Goal: Transaction & Acquisition: Purchase product/service

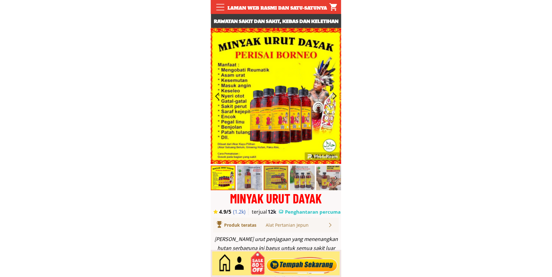
click at [308, 269] on div at bounding box center [301, 263] width 75 height 21
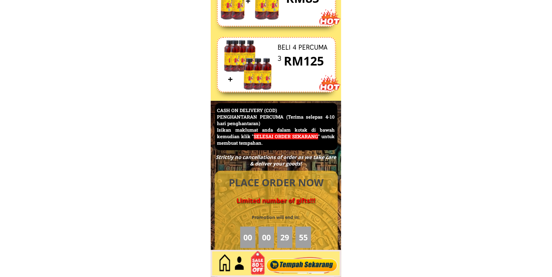
scroll to position [2695, 0]
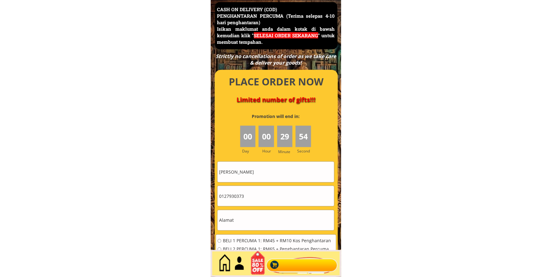
click at [276, 160] on div at bounding box center [276, 192] width 123 height 245
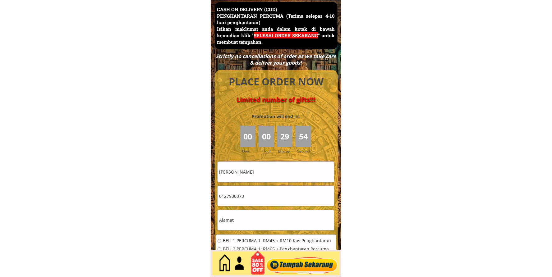
click at [273, 167] on input "[PERSON_NAME]" at bounding box center [275, 172] width 116 height 20
paste input "NAAIM BIN AHMAD"
type input "NAAIM BIN AHMAD"
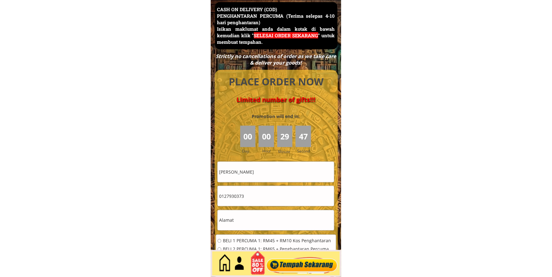
click at [246, 225] on input "text" at bounding box center [275, 220] width 116 height 20
paste input "76 Jln pjs 4/10 Tmn Lindongan Jaya"
type input "76 Jln pjs 4/10 Tmn Lindongan Jaya"
click at [256, 189] on input "0127930373" at bounding box center [275, 196] width 116 height 20
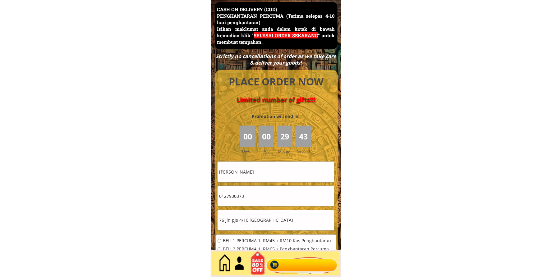
click at [256, 189] on input "0127930373" at bounding box center [275, 196] width 116 height 20
paste input "-2206869"
click at [226, 197] on input "012-2206869" at bounding box center [275, 196] width 116 height 20
type input "0122206869"
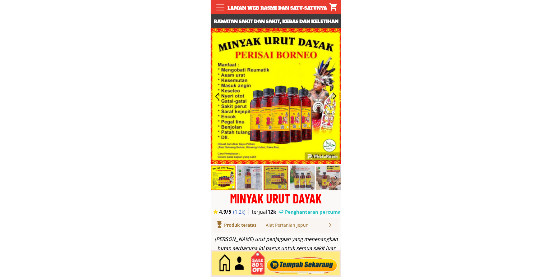
click at [286, 263] on div at bounding box center [301, 263] width 75 height 21
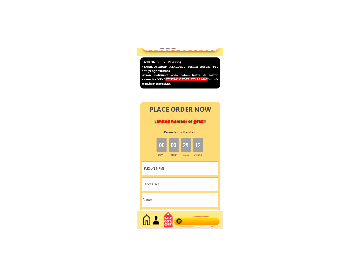
scroll to position [2695, 0]
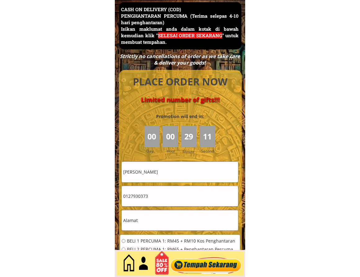
click at [166, 201] on input "0127930373" at bounding box center [180, 196] width 116 height 20
paste input "126688789"
type input "01126688789"
click at [167, 179] on input "Esah Binti Musa" at bounding box center [180, 172] width 116 height 20
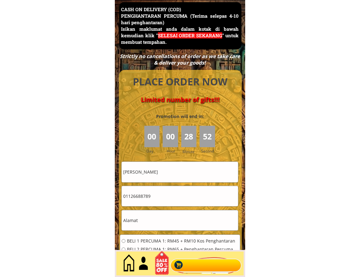
click at [168, 179] on input "Esah Binti Musa" at bounding box center [180, 172] width 116 height 20
click at [171, 175] on input "Esah Binti Musa" at bounding box center [180, 172] width 116 height 20
paste input "ahruf bin Mohamad"
click at [170, 175] on input "Esah Binti Mahruf bin Mohamad" at bounding box center [180, 172] width 116 height 20
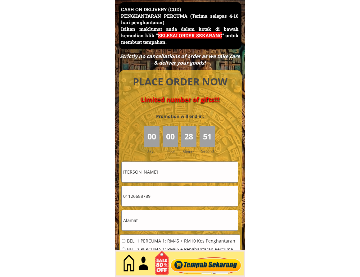
click at [170, 175] on input "Esah Binti Mahruf bin Mohamad" at bounding box center [180, 172] width 116 height 20
paste input "text"
type input "Mahruf bin Mohamad"
click at [167, 223] on input "text" at bounding box center [180, 220] width 116 height 20
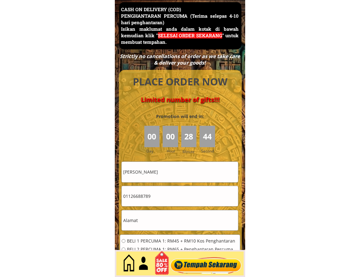
click at [167, 223] on input "text" at bounding box center [180, 220] width 116 height 20
paste input "14 Floor, Wisma Sin Heap Lee, 346, Jalan Tun Razak"
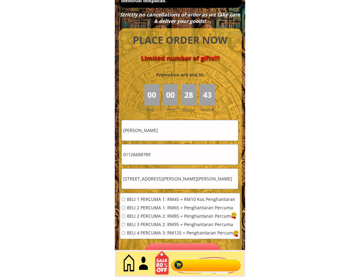
scroll to position [2868, 0]
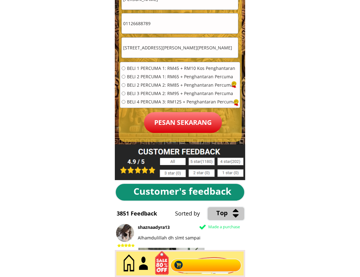
type input "14 Floor, Wisma Sin Heap Lee, 346, Jalan Tun Razak"
click at [156, 67] on span "BELI 1 PERCUMA 1: RM45 + RM10 Kos Penghantaran" at bounding box center [181, 68] width 109 height 4
radio input "true"
click at [173, 130] on p "Pesan sekarang" at bounding box center [183, 122] width 78 height 21
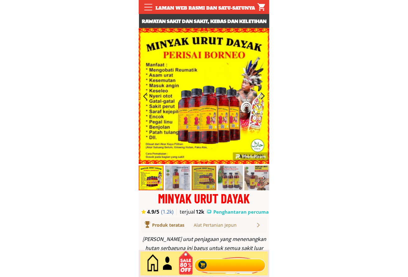
click at [219, 261] on div at bounding box center [229, 263] width 75 height 21
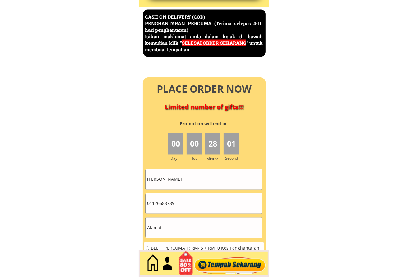
scroll to position [2695, 0]
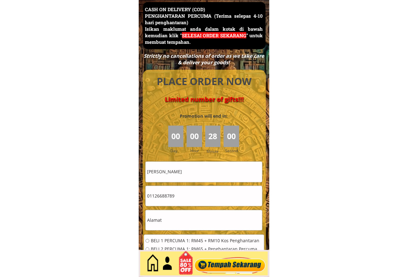
click at [197, 174] on input "[PERSON_NAME]" at bounding box center [203, 172] width 116 height 20
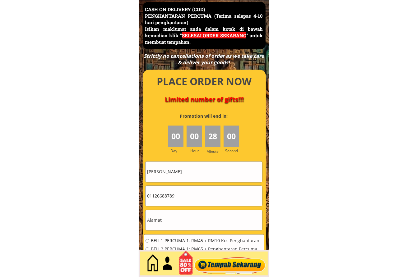
paste input "Hamidi"
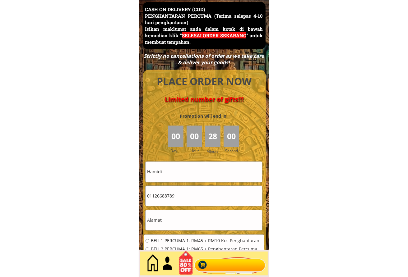
type input "Hamidi"
click at [200, 203] on input "01126688789" at bounding box center [203, 196] width 116 height 20
paste input "22947050"
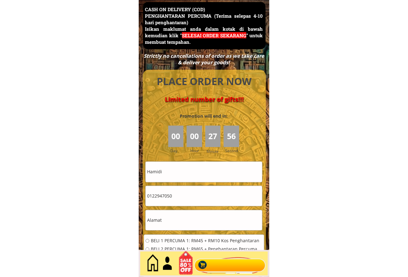
type input "0122947050"
click at [203, 220] on input "text" at bounding box center [203, 220] width 116 height 20
click at [180, 219] on input "text" at bounding box center [203, 220] width 116 height 20
paste input "10, Beach St, Georgetown, 10300 George Town, Penang"
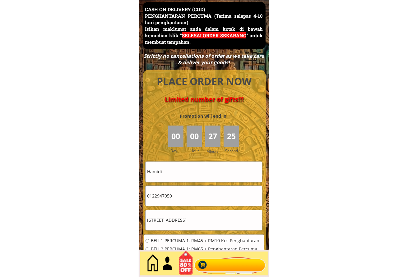
type input "10, Beach St, Georgetown, 10300 George Town, Penang"
drag, startPoint x: 187, startPoint y: 238, endPoint x: 217, endPoint y: 227, distance: 31.8
click at [188, 239] on span "BELI 1 PERCUMA 1: RM45 + RM10 Kos Penghantaran" at bounding box center [205, 241] width 109 height 4
radio input "true"
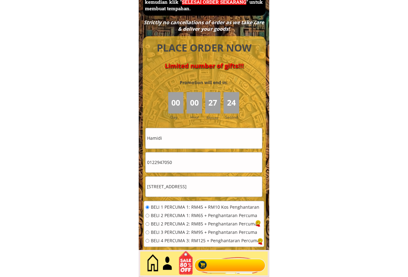
scroll to position [2810, 0]
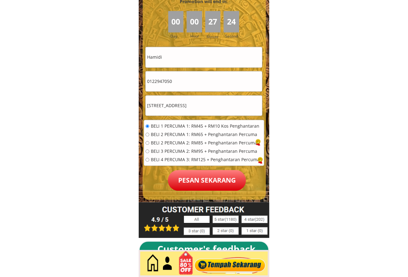
drag, startPoint x: 211, startPoint y: 181, endPoint x: 218, endPoint y: 150, distance: 32.2
click at [212, 181] on p "Pesan sekarang" at bounding box center [207, 180] width 78 height 21
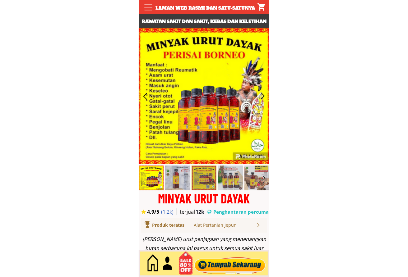
click at [224, 267] on div at bounding box center [229, 263] width 75 height 21
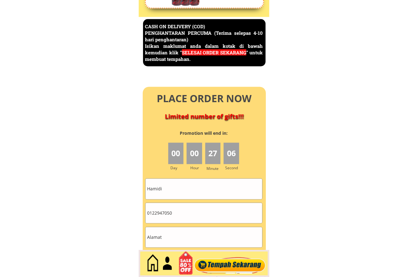
scroll to position [2695, 0]
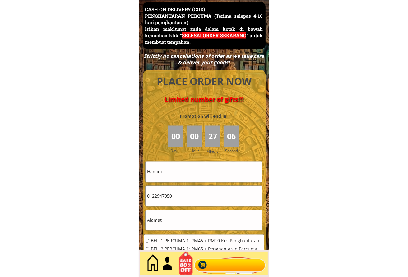
click at [177, 194] on input "0122947050" at bounding box center [203, 196] width 116 height 20
drag, startPoint x: 177, startPoint y: 194, endPoint x: 179, endPoint y: 174, distance: 20.6
click at [176, 194] on input "0122947050" at bounding box center [203, 196] width 116 height 20
paste input "3872641"
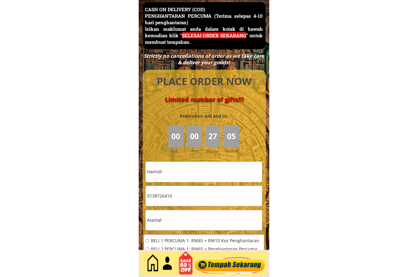
type input "0138726410"
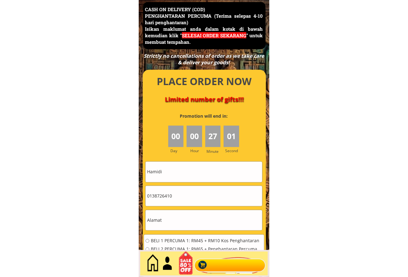
click at [193, 158] on div at bounding box center [204, 192] width 123 height 245
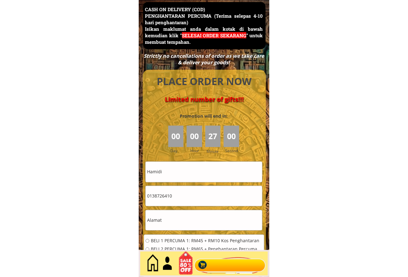
drag, startPoint x: 192, startPoint y: 160, endPoint x: 189, endPoint y: 167, distance: 7.0
click at [192, 160] on div at bounding box center [204, 192] width 123 height 245
click at [185, 172] on input "Hamidi" at bounding box center [203, 172] width 116 height 20
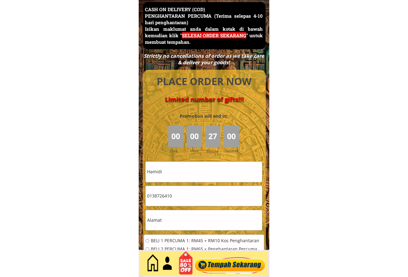
paste input "0138726410"
type input "0138726410"
click at [179, 213] on input "text" at bounding box center [203, 220] width 116 height 20
paste input "Kg Tahak, 89728 Membakut, Sabah"
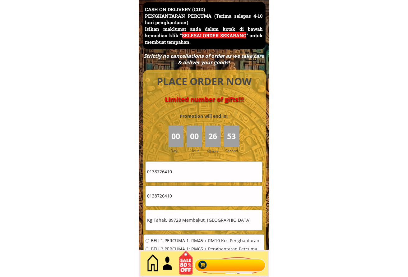
type input "Kg Tahak, 89728 Membakut, Sabah"
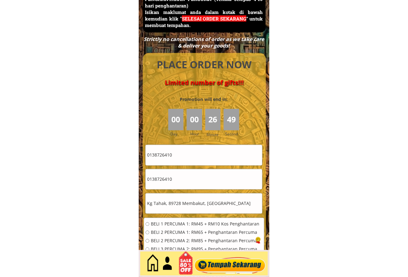
scroll to position [2753, 0]
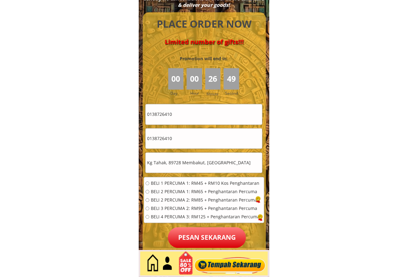
click at [163, 193] on span "BELI 2 PERCUMA 1: RM65 + Penghantaran Percuma" at bounding box center [205, 191] width 109 height 4
radio input "true"
click at [186, 233] on p "Pesan sekarang" at bounding box center [207, 237] width 78 height 21
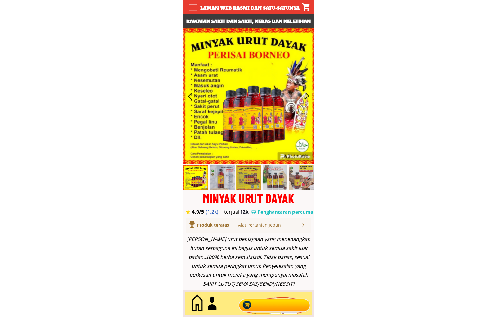
click at [269, 300] on div at bounding box center [274, 304] width 75 height 21
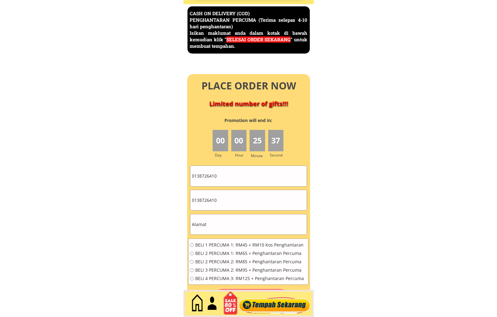
scroll to position [2695, 0]
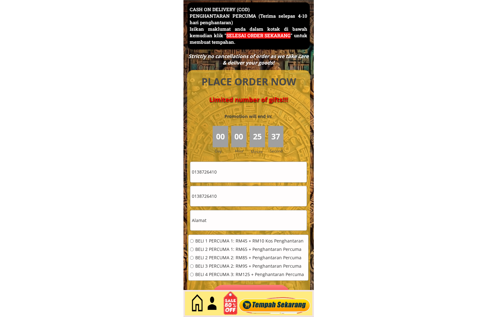
click at [258, 203] on input "0138726410" at bounding box center [248, 196] width 116 height 20
click at [257, 203] on input "0138726410" at bounding box center [248, 196] width 116 height 20
paste input "114175003"
type input "01114175003"
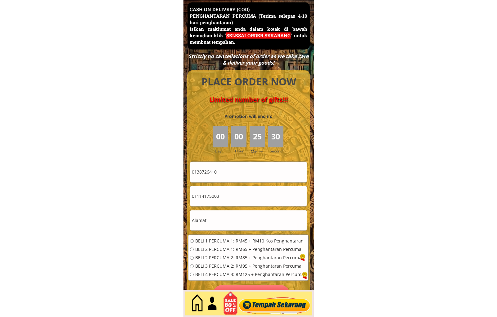
click at [239, 166] on input "0138726410" at bounding box center [248, 172] width 116 height 20
paste input "[PERSON_NAME]"
type input "[PERSON_NAME]"
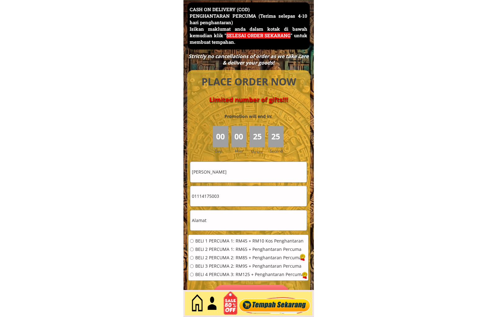
click at [239, 218] on input "text" at bounding box center [248, 220] width 116 height 20
paste input "JT-SALON, Lot-149 ,Tingkat-1 . KOMPLEKS KARAMU,NSING. 88400"
type input "JT-SALON, Lot-149 ,Tingkat-1 . KOMPLEKS KARAMU,NSING. 88400"
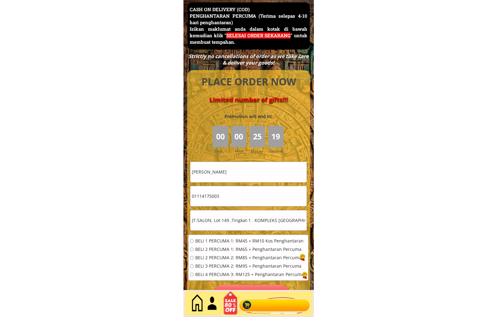
click at [213, 259] on span "BELI 2 PERCUMA 2: RM85 + Penghantaran Percuma" at bounding box center [249, 258] width 109 height 4
radio input "true"
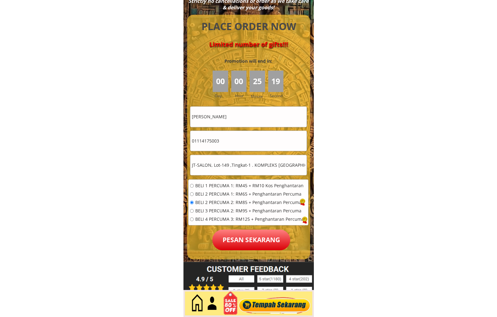
scroll to position [2753, 0]
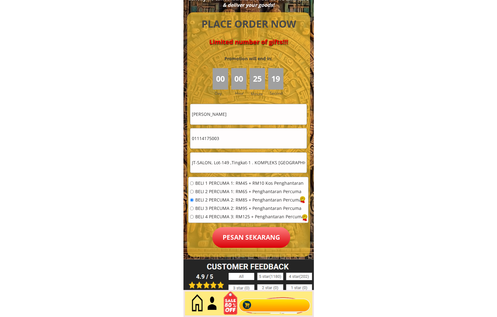
click at [240, 238] on p "Pesan sekarang" at bounding box center [251, 237] width 78 height 21
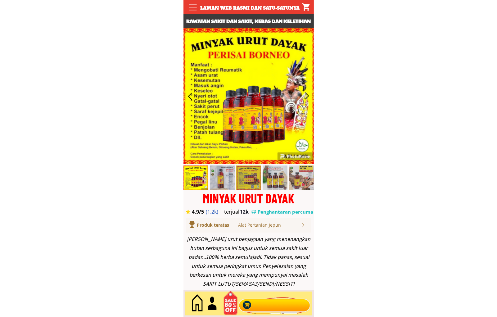
click at [268, 305] on div at bounding box center [274, 304] width 75 height 21
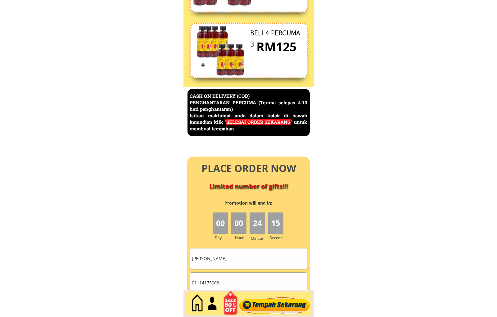
scroll to position [2695, 0]
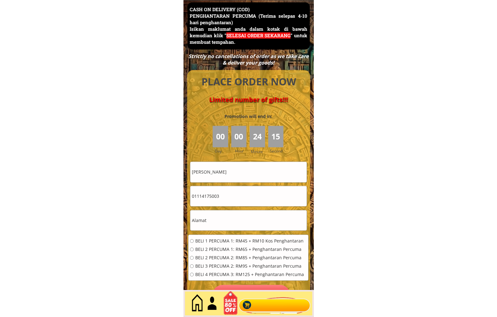
click at [221, 193] on input "01114175003" at bounding box center [248, 196] width 116 height 20
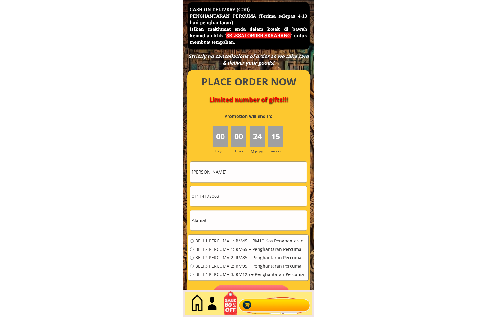
paste input "24082654"
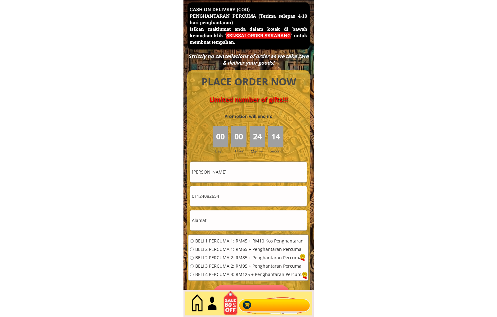
type input "01124082654"
click at [243, 168] on input "Lawrence Kock" at bounding box center [248, 172] width 116 height 20
paste input "Mazuan hamzah"
click at [274, 164] on input "Lawrence Mazuan hamzah" at bounding box center [248, 172] width 116 height 20
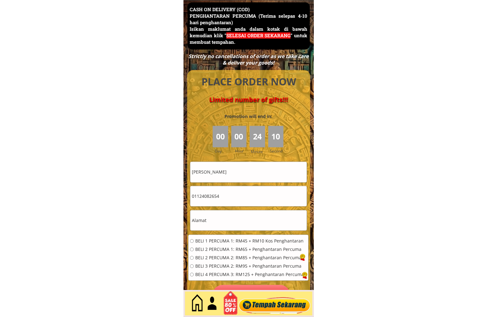
click at [274, 164] on input "Lawrence Mazuan hamzah" at bounding box center [248, 172] width 116 height 20
paste input "text"
type input "[PERSON_NAME]"
drag, startPoint x: 256, startPoint y: 222, endPoint x: 232, endPoint y: 238, distance: 28.4
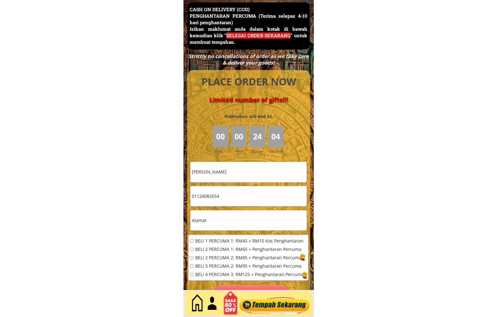
click at [256, 222] on input "text" at bounding box center [248, 220] width 116 height 20
paste input "14, Jalan 24/70a, Desa Sri Hartamas"
type input "14, Jalan 24/70a, Desa Sri Hartamas"
click at [223, 243] on span "BELI 1 PERCUMA 1: RM45 + RM10 Kos Penghantaran" at bounding box center [249, 241] width 109 height 4
radio input "true"
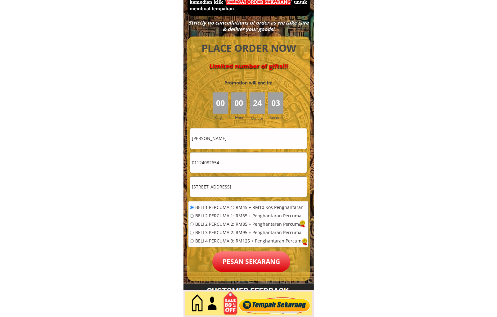
scroll to position [2810, 0]
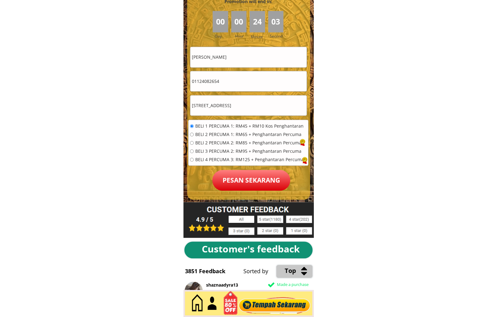
click at [252, 186] on p "Pesan sekarang" at bounding box center [251, 180] width 78 height 21
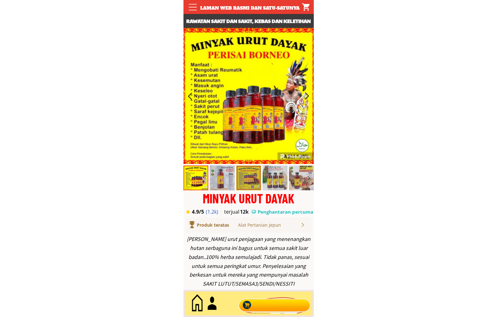
click at [273, 305] on div at bounding box center [274, 304] width 75 height 21
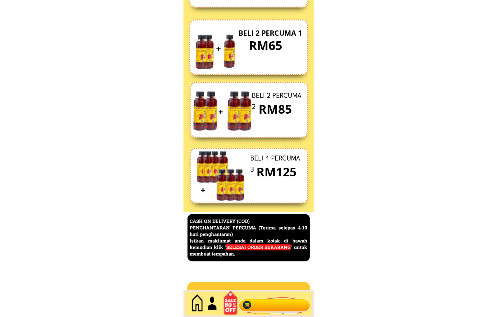
scroll to position [2695, 0]
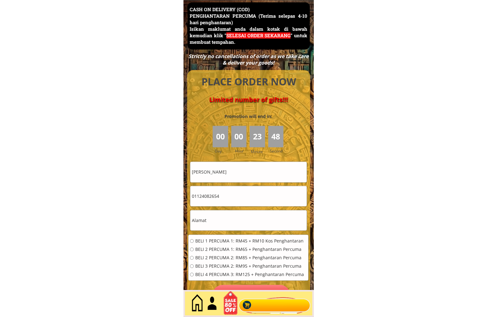
click at [234, 194] on input "01124082654" at bounding box center [248, 196] width 116 height 20
paste input "07191260"
type input "0107191260"
click at [232, 225] on input "text" at bounding box center [248, 220] width 116 height 20
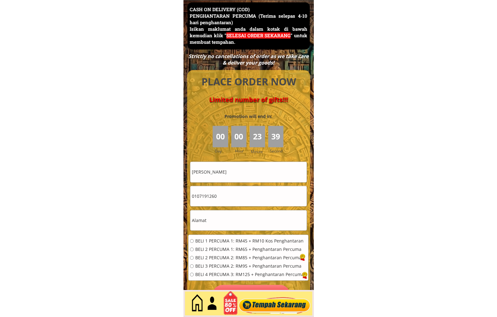
drag, startPoint x: 232, startPoint y: 225, endPoint x: 235, endPoint y: 218, distance: 8.2
click at [232, 225] on input "text" at bounding box center [248, 220] width 116 height 20
paste input "Nokodasatubulakcodnoksatu.maskahmin"
type input "Nokodasatubulakcodnoksatu.maskahmin"
click at [242, 172] on input "Mazuan hamzah" at bounding box center [248, 172] width 116 height 20
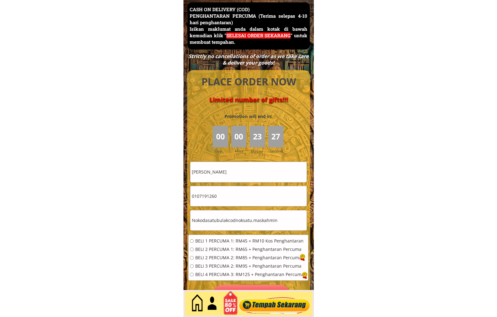
click at [242, 172] on input "Mazuan hamzah" at bounding box center [248, 172] width 116 height 20
paste input "Kaskahkttqpha FA""
type input "Kaskahkttqpha FA""
click at [212, 243] on span "BELI 1 PERCUMA 1: RM45 + RM10 Kos Penghantaran" at bounding box center [249, 241] width 109 height 4
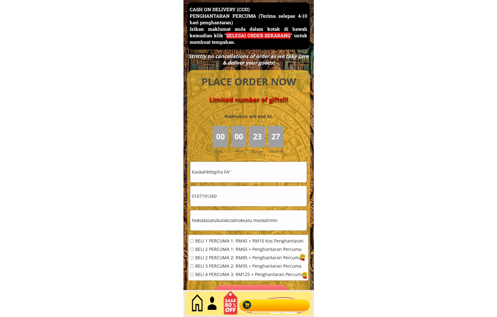
radio input "true"
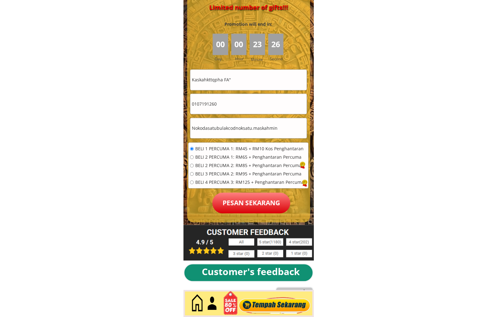
scroll to position [2810, 0]
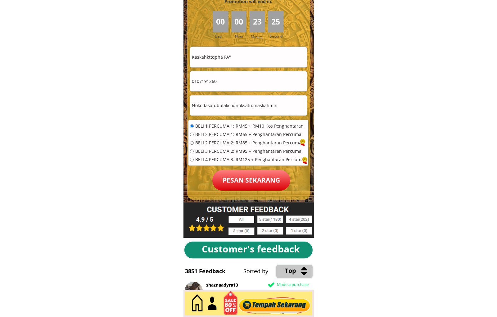
click at [244, 62] on input "Kaskahkttqpha FA"" at bounding box center [248, 57] width 116 height 20
type input "Kaskahkttqpha FA"
click at [245, 173] on p "Pesan sekarang" at bounding box center [251, 180] width 78 height 21
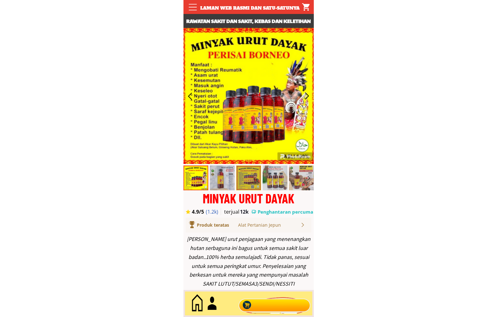
click at [260, 307] on div at bounding box center [274, 304] width 75 height 21
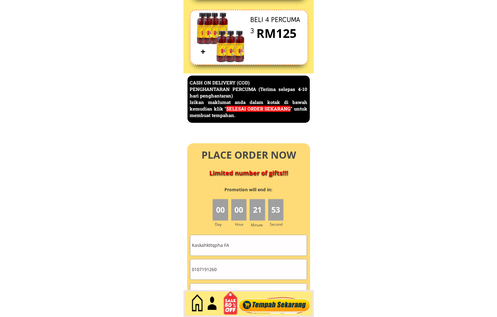
scroll to position [2695, 0]
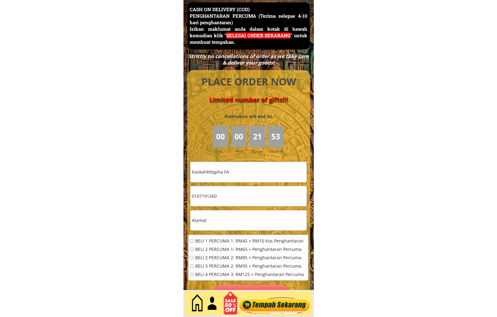
click at [247, 198] on input "0107191260" at bounding box center [248, 196] width 116 height 20
paste input "162027625"
type input "01162027625"
click at [241, 179] on input "Kaskahkttqpha FA" at bounding box center [248, 172] width 116 height 20
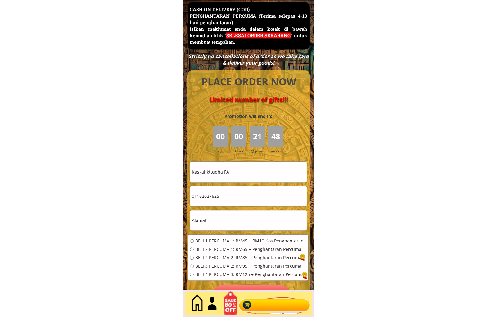
click at [241, 179] on input "Kaskahkttqpha FA" at bounding box center [248, 172] width 116 height 20
paste input "[PERSON_NAME]"
type input "Suria binti Salamon"
click at [225, 220] on input "text" at bounding box center [248, 220] width 116 height 20
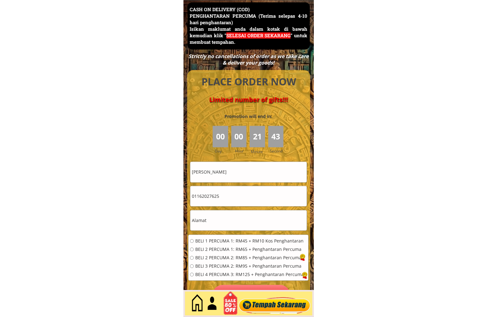
click at [225, 220] on input "text" at bounding box center [248, 220] width 116 height 20
paste input "Ni 135 lorong aman 4 tmn Sri mahkota Benut 82200 Pontian Johor"
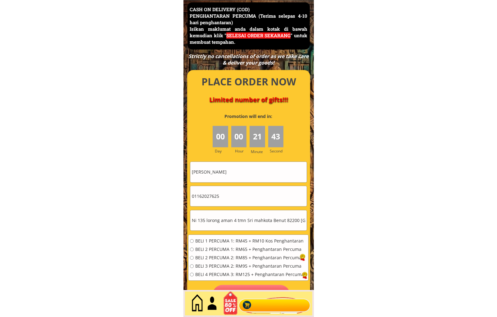
scroll to position [0, 20]
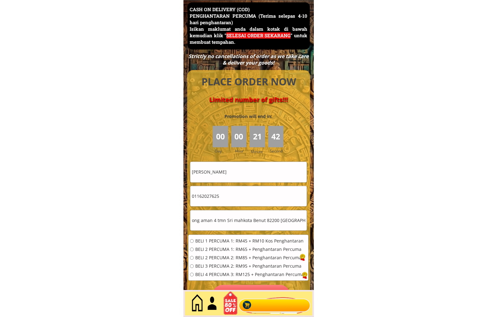
type input "Ni 135 lorong aman 4 tmn Sri mahkota Benut 82200 Pontian Johor"
drag, startPoint x: 207, startPoint y: 250, endPoint x: 197, endPoint y: 253, distance: 10.4
click at [204, 253] on div "BELI 1 PERCUMA 1: RM45 + RM10 Kos Penghantaran BELI 2 PERCUMA 1: RM65 + Penghan…" at bounding box center [247, 260] width 114 height 42
click at [204, 257] on span "BELI 2 PERCUMA 2: RM85 + Penghantaran Percuma" at bounding box center [249, 258] width 109 height 4
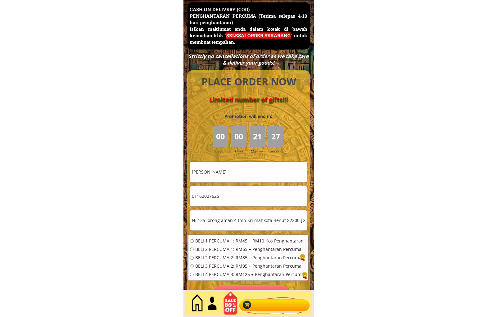
radio input "true"
click at [203, 249] on span "BELI 2 PERCUMA 1: RM65 + Penghantaran Percuma" at bounding box center [249, 249] width 109 height 4
radio input "true"
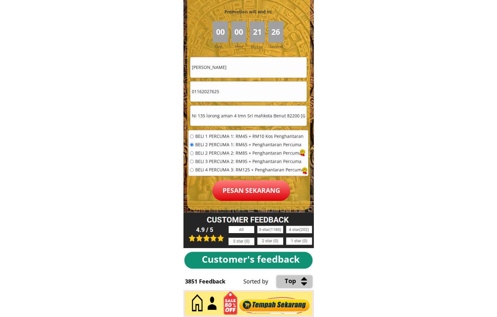
scroll to position [2810, 0]
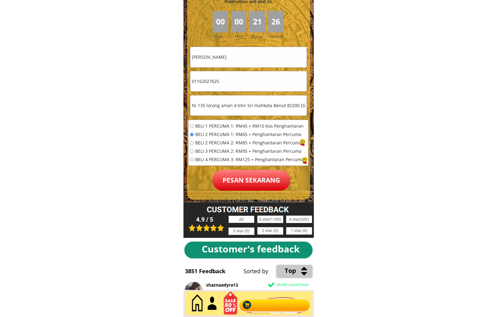
click at [264, 175] on p "Pesan sekarang" at bounding box center [251, 180] width 78 height 21
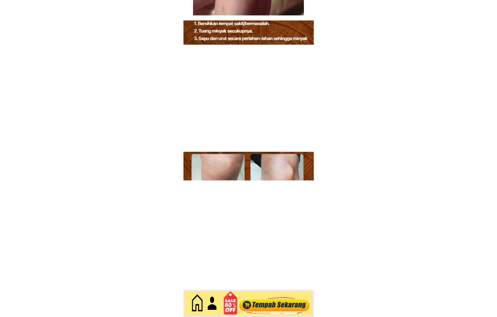
scroll to position [2695, 0]
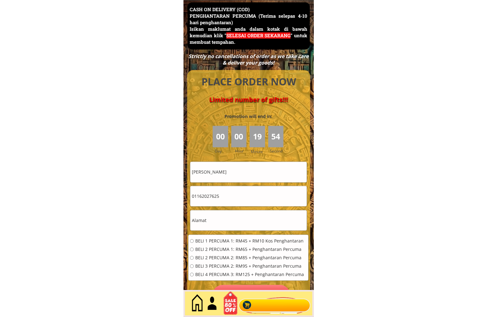
click at [242, 180] on input "[PERSON_NAME]" at bounding box center [248, 172] width 116 height 20
click at [243, 180] on input "[PERSON_NAME]" at bounding box center [248, 172] width 116 height 20
paste input "Wak [DATE]"
type input "Wak [DATE]"
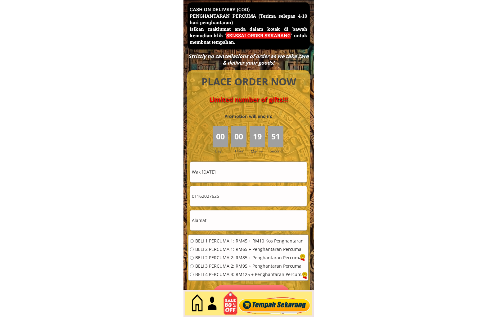
click at [248, 193] on input "01162027625" at bounding box center [248, 196] width 116 height 20
paste input "94885778"
type input "0194885778"
click at [262, 213] on input "text" at bounding box center [248, 220] width 116 height 20
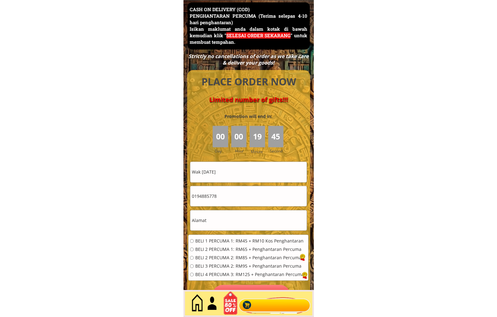
click at [262, 213] on input "text" at bounding box center [248, 220] width 116 height 20
paste input "No 5 tebok jawa sg nipah darat jln rungkop [GEOGRAPHIC_DATA]"
click at [252, 220] on input "No 5 tebok jawa sg nipah darat jln rungkop [GEOGRAPHIC_DATA]" at bounding box center [248, 220] width 116 height 20
click at [252, 219] on input "No 5 tebok jawa sg nipah darat jln rungkop [GEOGRAPHIC_DATA]" at bounding box center [248, 220] width 116 height 20
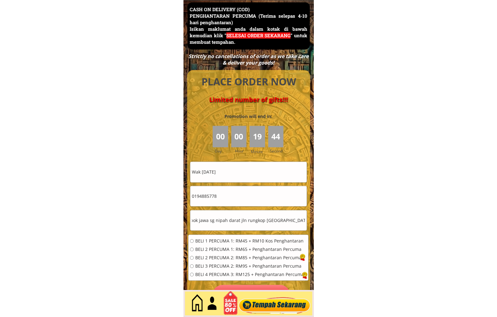
click at [252, 219] on input "No 5 tebok jawa sg nipah darat jln rungkop [GEOGRAPHIC_DATA]" at bounding box center [248, 220] width 116 height 20
paste input "text"
type input "No 5 tebok jawa sg nipah darat jln rungkop [GEOGRAPHIC_DATA]"
click at [213, 240] on span "BELI 1 PERCUMA 1: RM45 + RM10 Kos Penghantaran" at bounding box center [249, 241] width 109 height 4
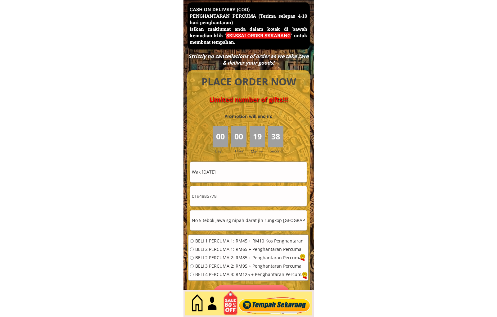
radio input "true"
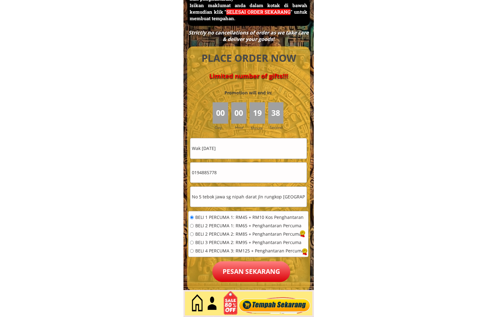
scroll to position [2753, 0]
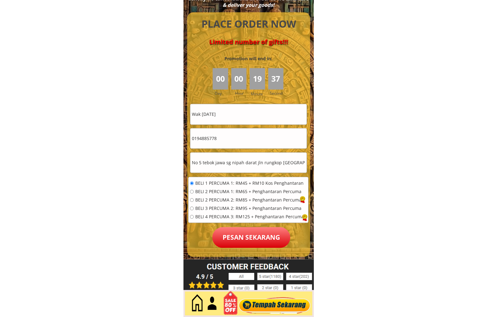
click at [249, 231] on p "Pesan sekarang" at bounding box center [251, 237] width 78 height 21
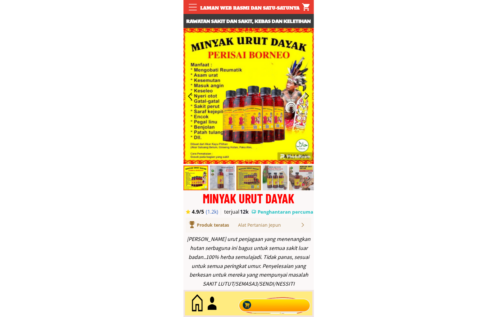
click at [281, 305] on div at bounding box center [274, 304] width 75 height 21
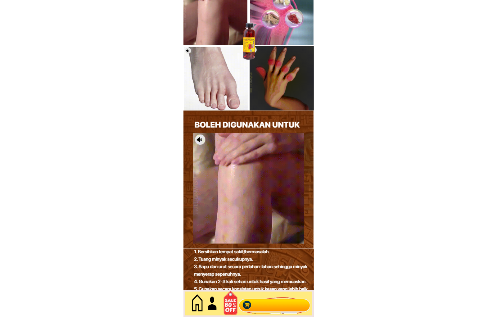
scroll to position [2695, 0]
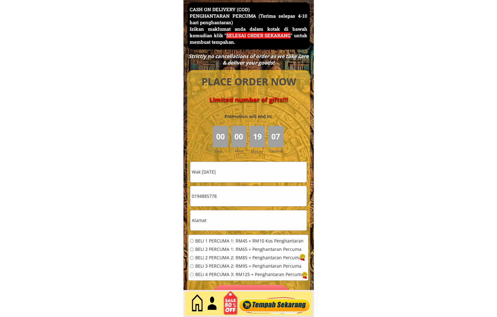
click at [238, 198] on input "0194885778" at bounding box center [248, 196] width 116 height 20
paste input "1-16177412"
click at [199, 194] on input "011-16177412" at bounding box center [248, 196] width 116 height 20
click at [201, 197] on input "011-16177412" at bounding box center [248, 196] width 116 height 20
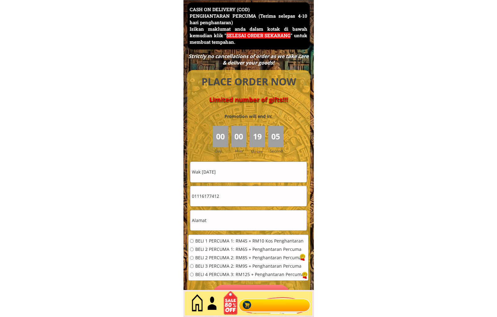
type input "01116177412"
click at [234, 174] on input "Wak [DATE]" at bounding box center [248, 172] width 116 height 20
click at [234, 173] on input "Wak [DATE]" at bounding box center [248, 172] width 116 height 20
paste input "Nenek Jambu"
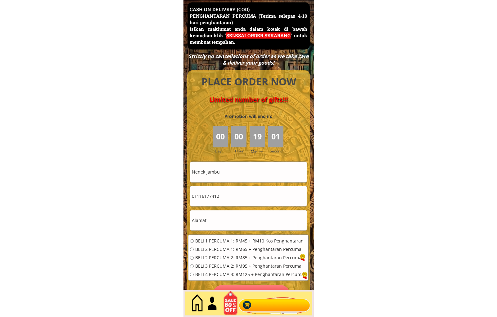
type input "Nenek Jambu"
click at [215, 217] on input "text" at bounding box center [248, 220] width 116 height 20
paste input "[STREET_ADDRESS]"
type input "[STREET_ADDRESS]"
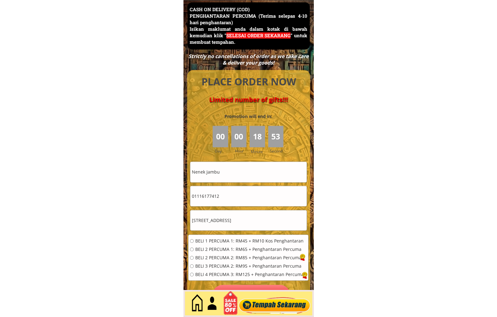
scroll to position [0, 0]
click at [200, 249] on span "BELI 2 PERCUMA 1: RM65 + Penghantaran Percuma" at bounding box center [249, 249] width 109 height 4
radio input "true"
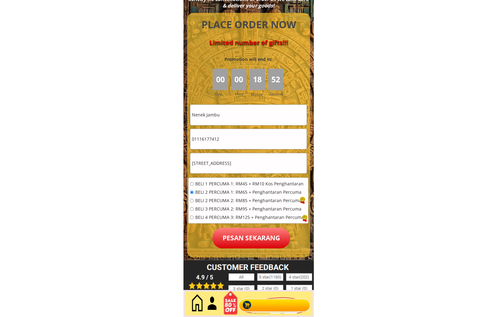
scroll to position [2753, 0]
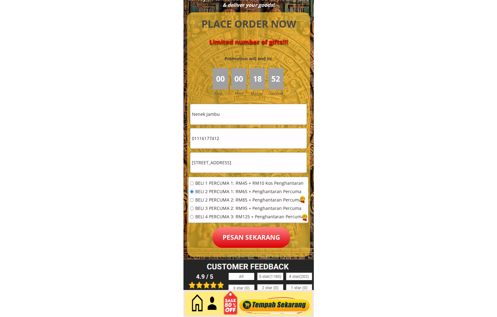
click at [240, 235] on p "Pesan sekarang" at bounding box center [251, 237] width 78 height 21
